Goal: Task Accomplishment & Management: Complete application form

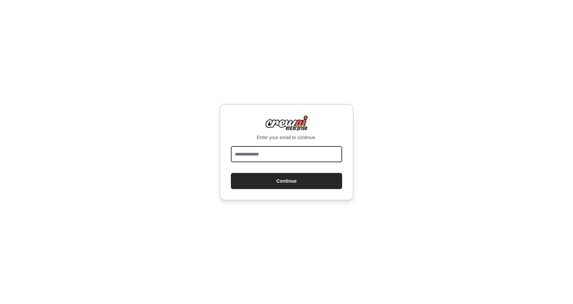
click at [254, 153] on input "email" at bounding box center [286, 154] width 111 height 16
type input "**********"
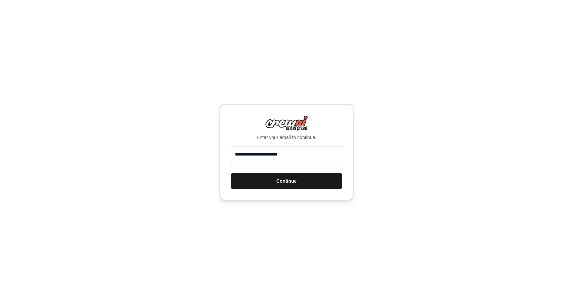
click at [275, 174] on button "Continue" at bounding box center [286, 181] width 111 height 16
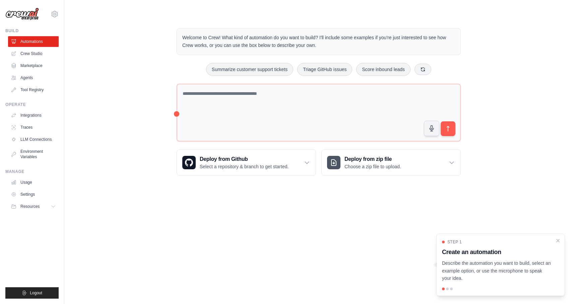
click at [73, 56] on div "Welcome to Crew! What kind of automation do you want to build? I'll include som…" at bounding box center [318, 101] width 509 height 169
